Goal: Task Accomplishment & Management: Manage account settings

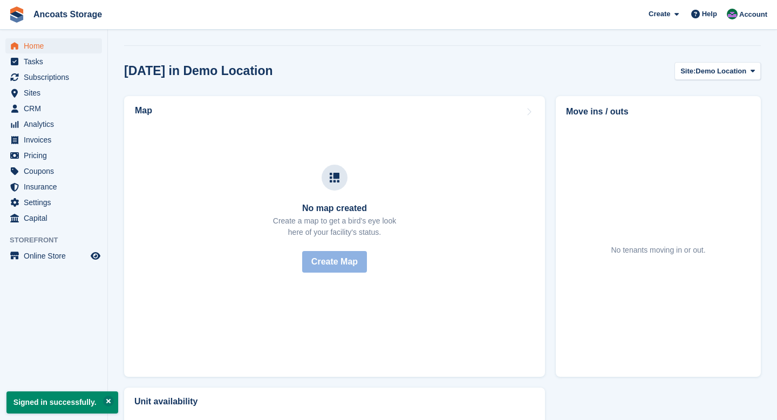
scroll to position [154, 0]
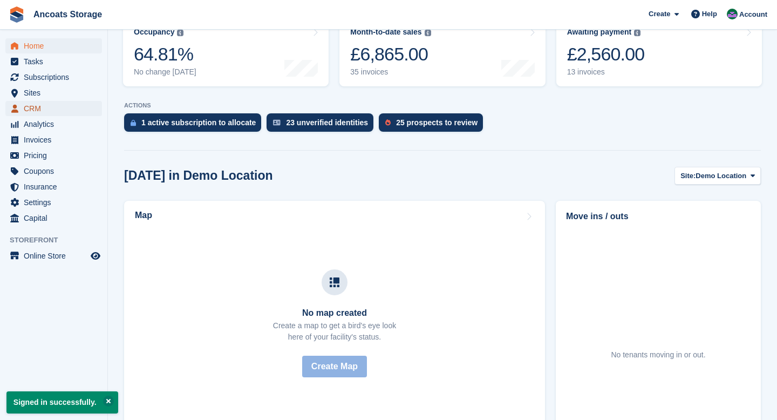
click at [36, 110] on span "CRM" at bounding box center [56, 108] width 65 height 15
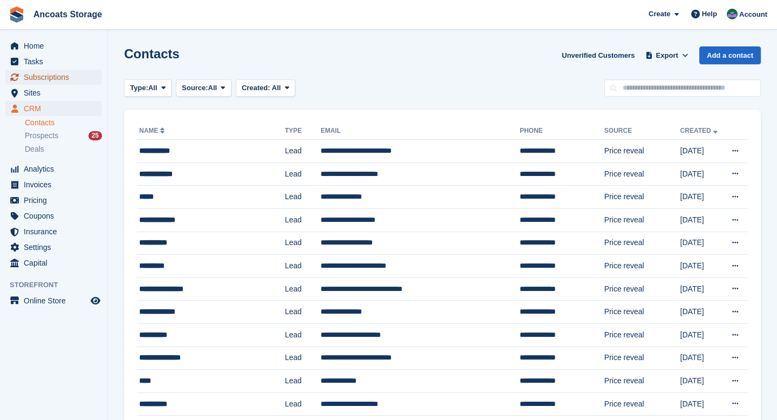
click at [42, 81] on span "Subscriptions" at bounding box center [56, 77] width 65 height 15
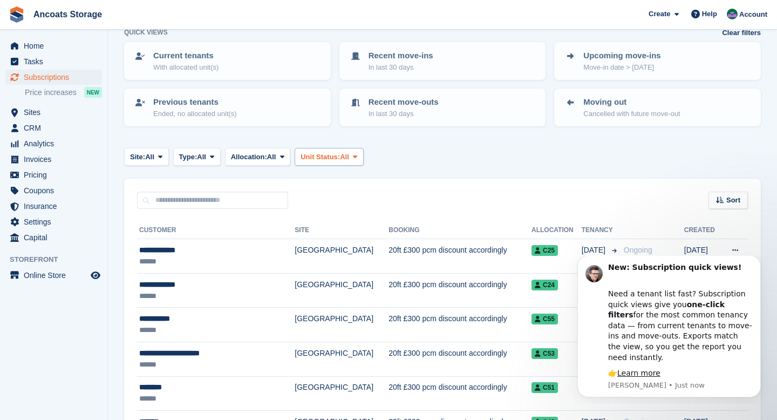
scroll to position [71, 0]
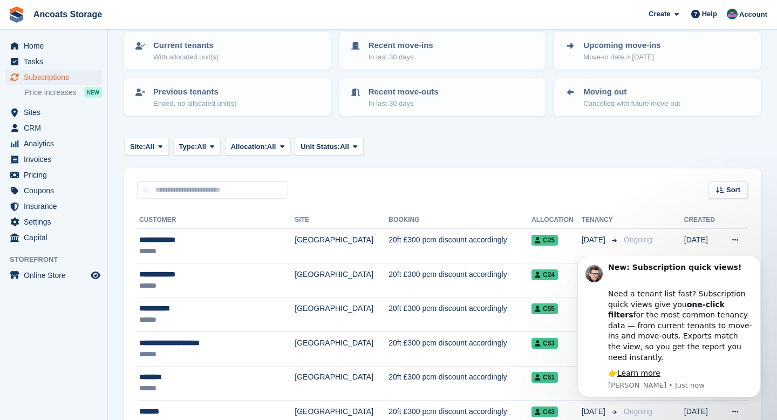
click at [509, 172] on div "Sort Sort by Customer name Date created Move in date Move out date Created (old…" at bounding box center [442, 183] width 637 height 31
click at [618, 182] on div "Sort Sort by Customer name Date created Move in date Move out date Created (old…" at bounding box center [442, 183] width 637 height 31
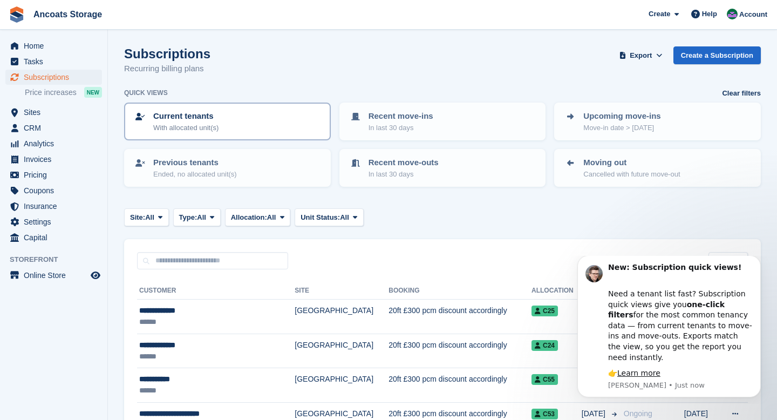
click at [204, 118] on p "Current tenants" at bounding box center [185, 116] width 65 height 12
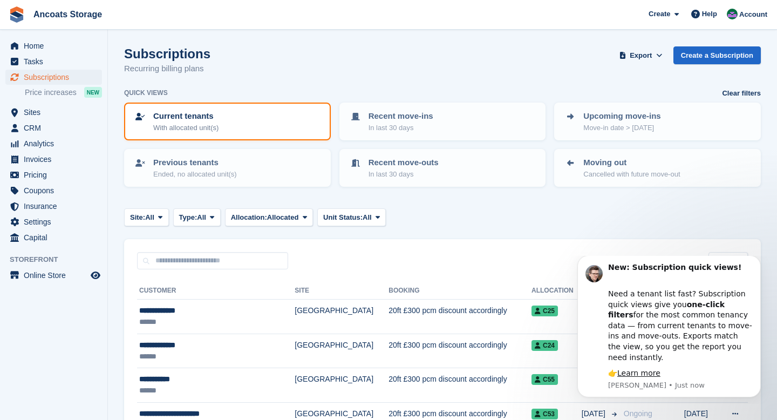
click at [532, 288] on th "Allocation" at bounding box center [557, 290] width 50 height 17
click at [716, 371] on div "👉 Learn more" at bounding box center [680, 373] width 145 height 11
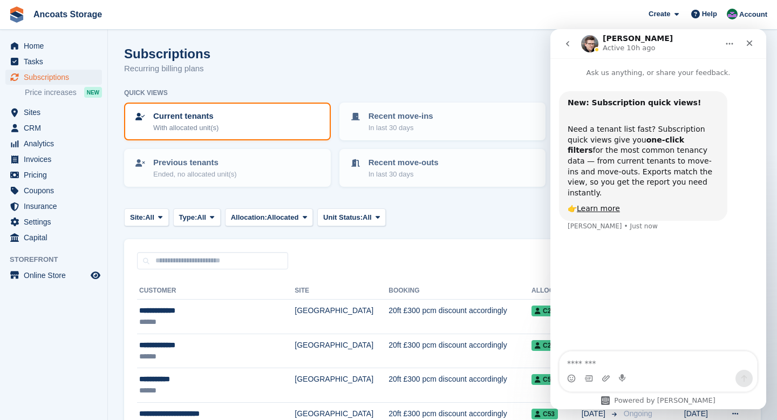
click at [489, 218] on div "Site: All All Demo Location Manchester Type: All All Upcoming Previous Active E…" at bounding box center [442, 217] width 637 height 18
click at [743, 48] on div "Close" at bounding box center [749, 42] width 19 height 19
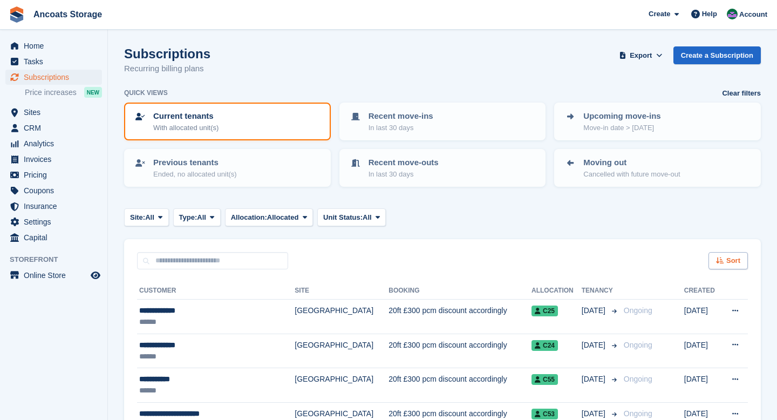
click at [725, 257] on div "Sort" at bounding box center [728, 261] width 39 height 18
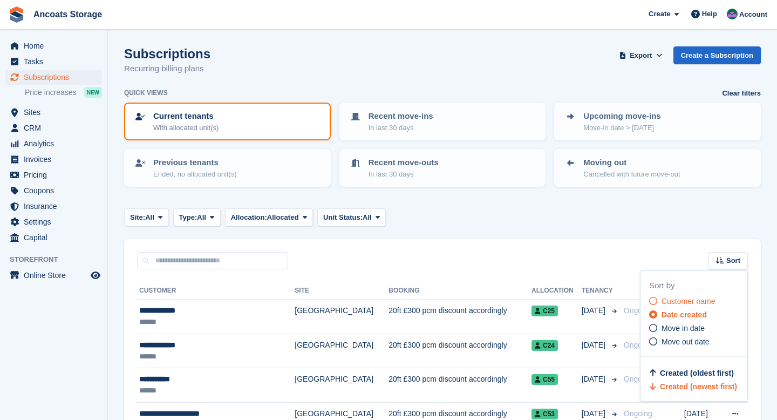
click at [692, 297] on span "Customer name" at bounding box center [689, 301] width 54 height 9
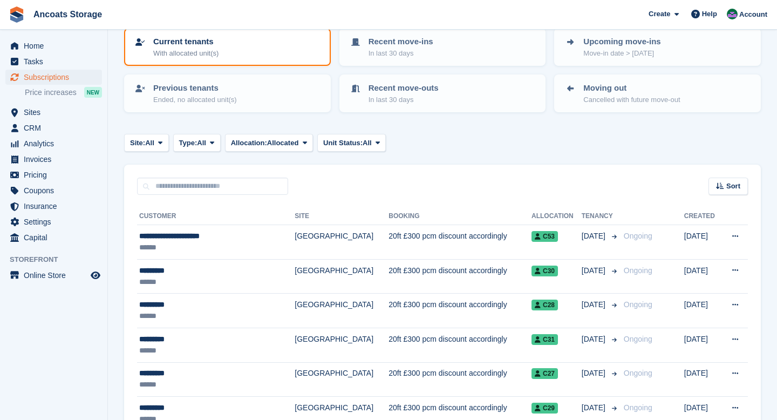
scroll to position [104, 0]
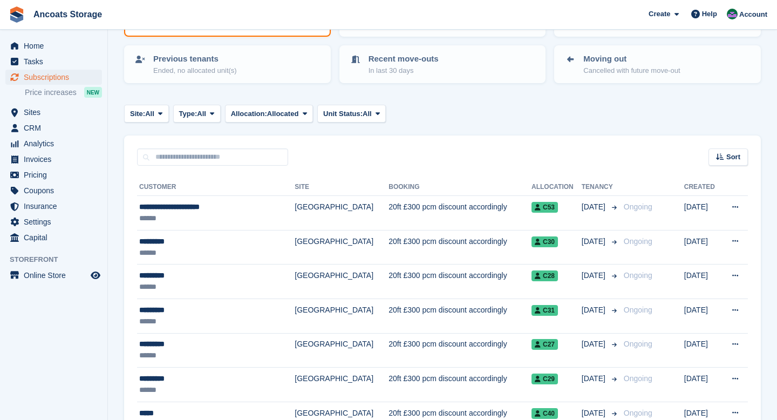
click at [536, 192] on th "Allocation" at bounding box center [557, 187] width 50 height 17
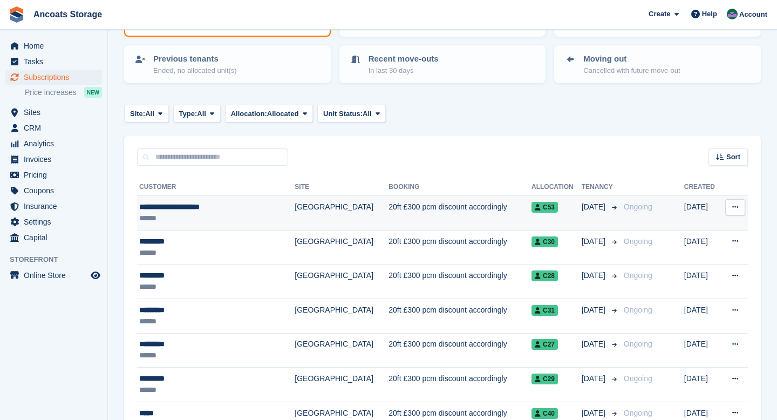
scroll to position [0, 0]
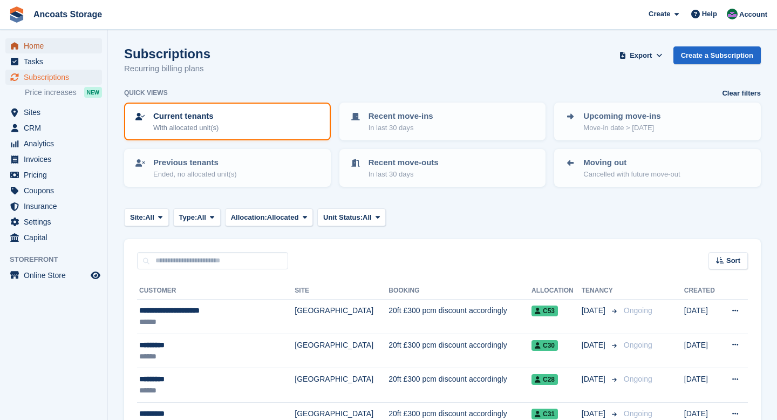
click at [46, 44] on span "Home" at bounding box center [56, 45] width 65 height 15
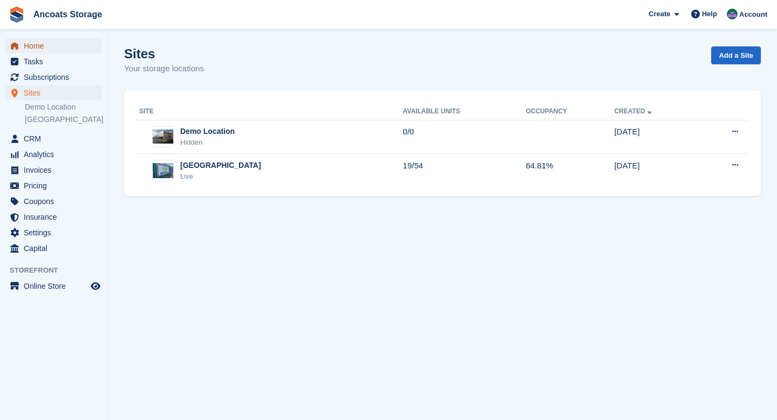
click at [48, 45] on span "Home" at bounding box center [56, 45] width 65 height 15
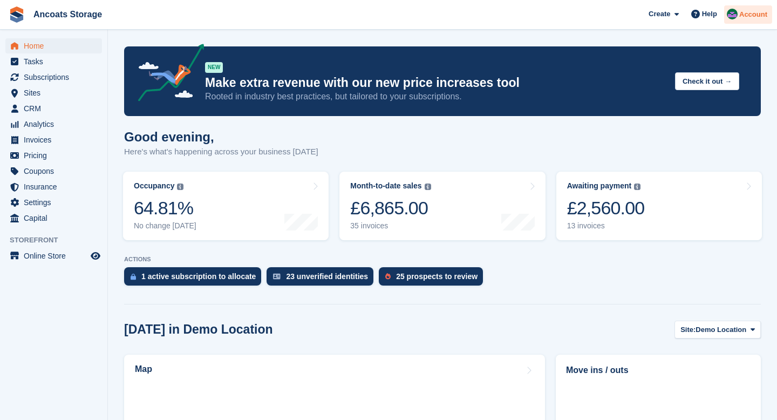
click at [756, 15] on span "Account" at bounding box center [754, 14] width 28 height 11
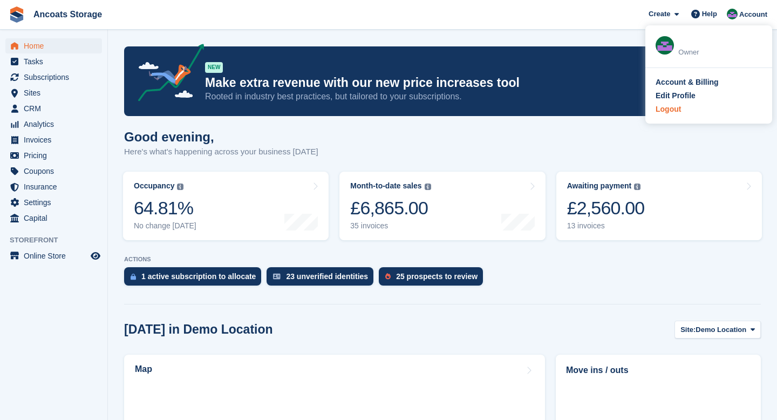
click at [682, 111] on div "Logout" at bounding box center [709, 109] width 106 height 11
